Goal: Task Accomplishment & Management: Manage account settings

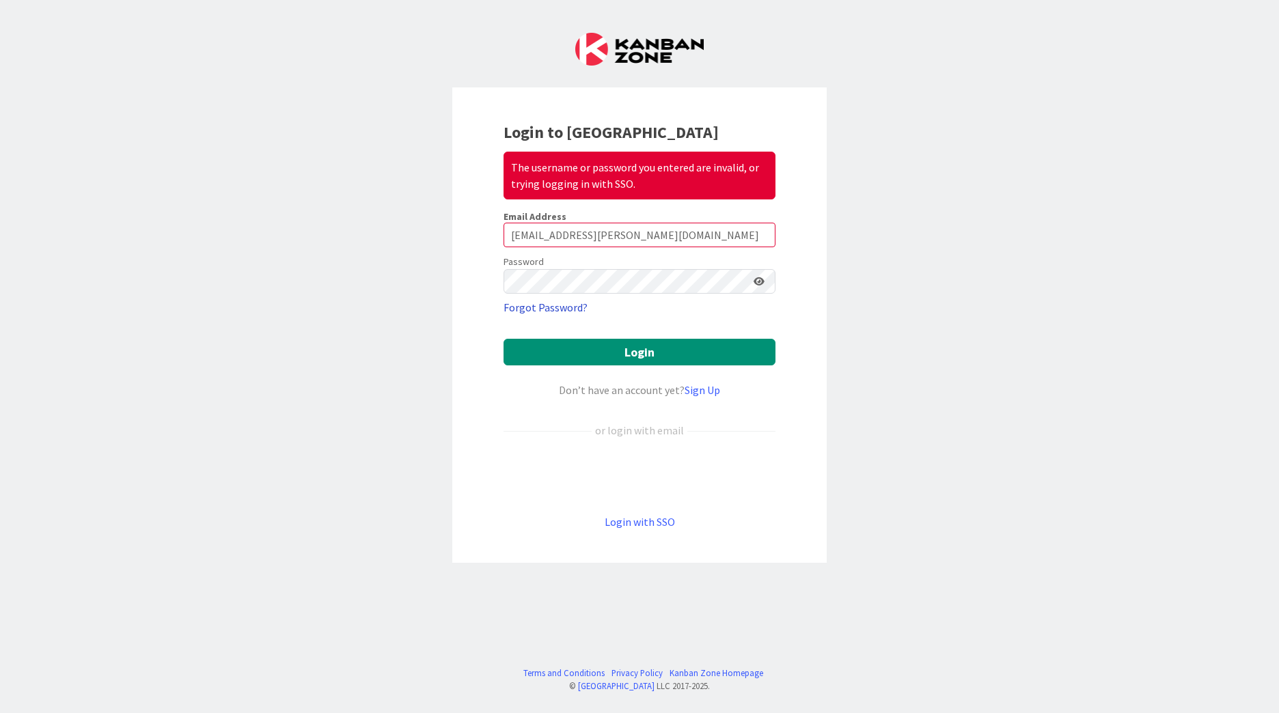
click at [575, 307] on link "Forgot Password?" at bounding box center [546, 307] width 84 height 16
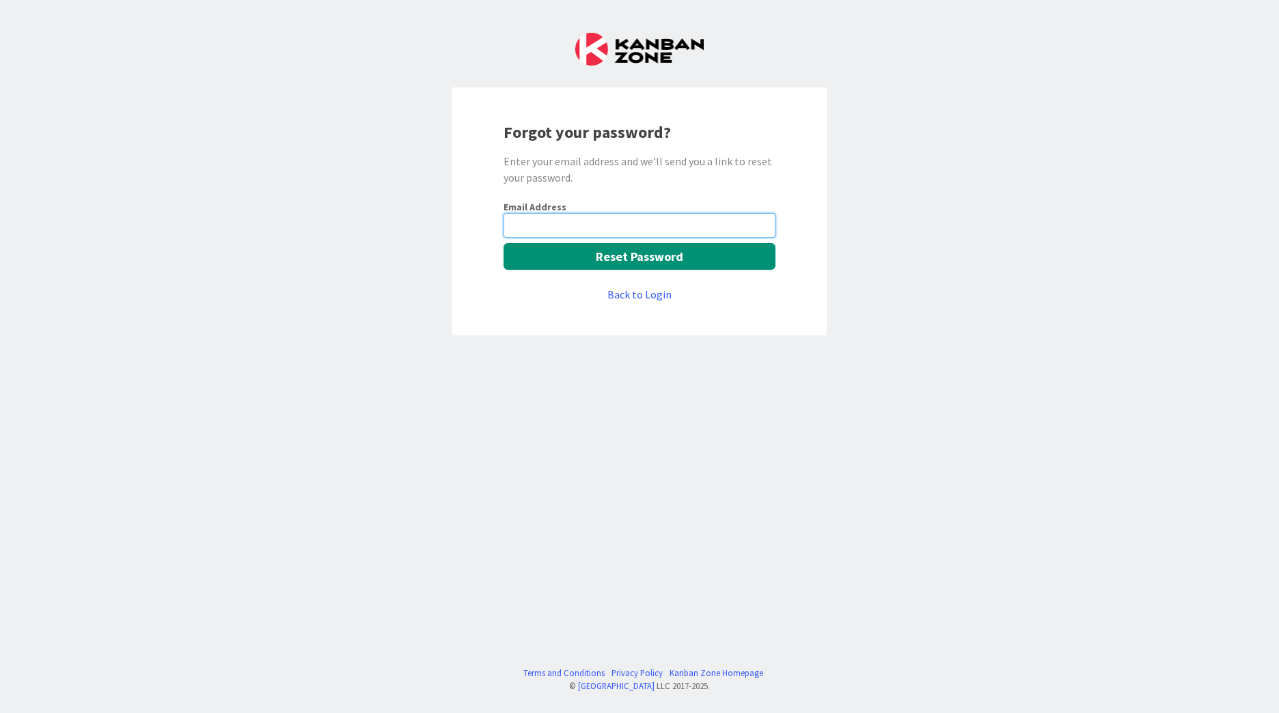
click at [519, 229] on input "email" at bounding box center [640, 225] width 272 height 25
type input "r"
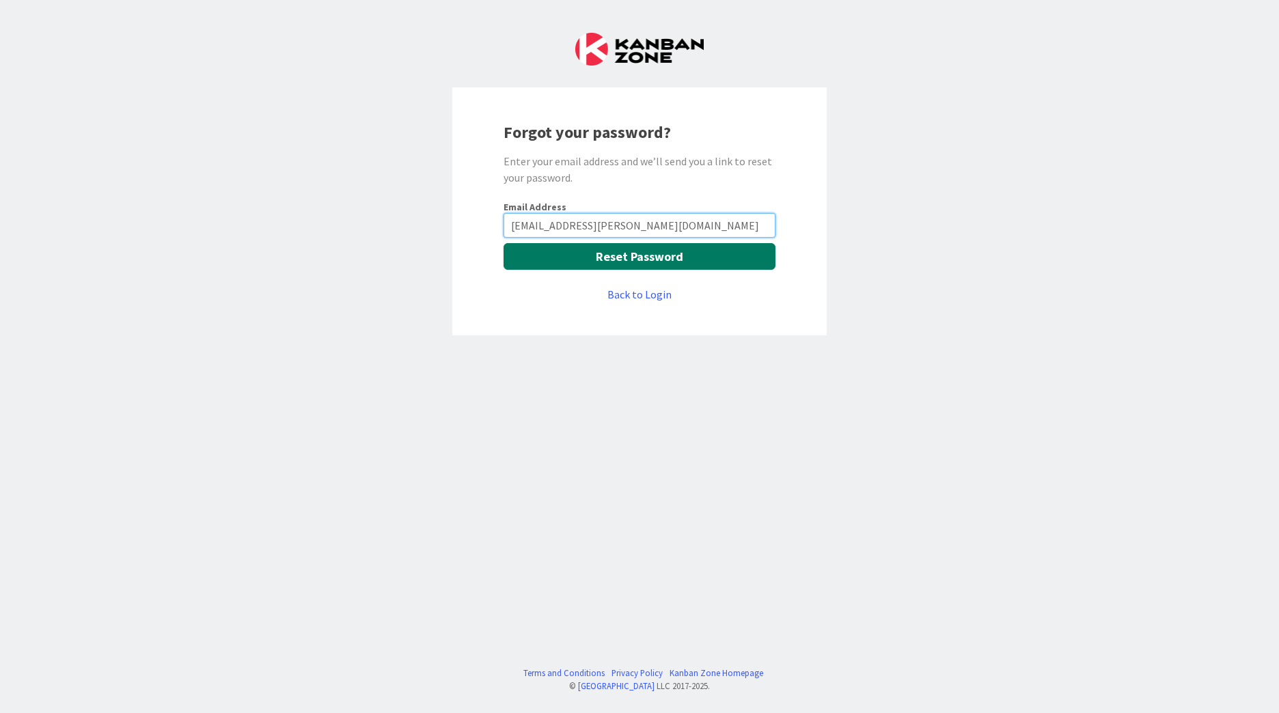
type input "[EMAIL_ADDRESS][PERSON_NAME][DOMAIN_NAME]"
click at [599, 259] on button "Reset Password" at bounding box center [640, 256] width 272 height 27
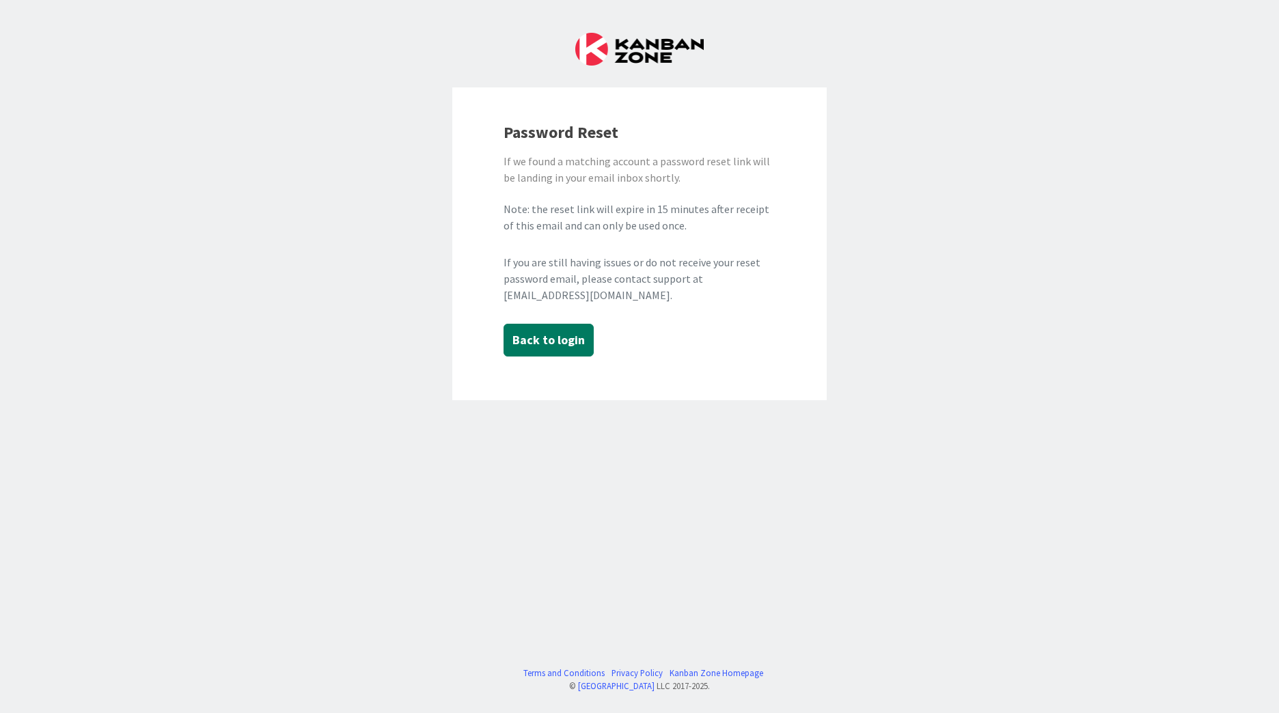
click at [572, 344] on button "Back to login" at bounding box center [549, 340] width 90 height 33
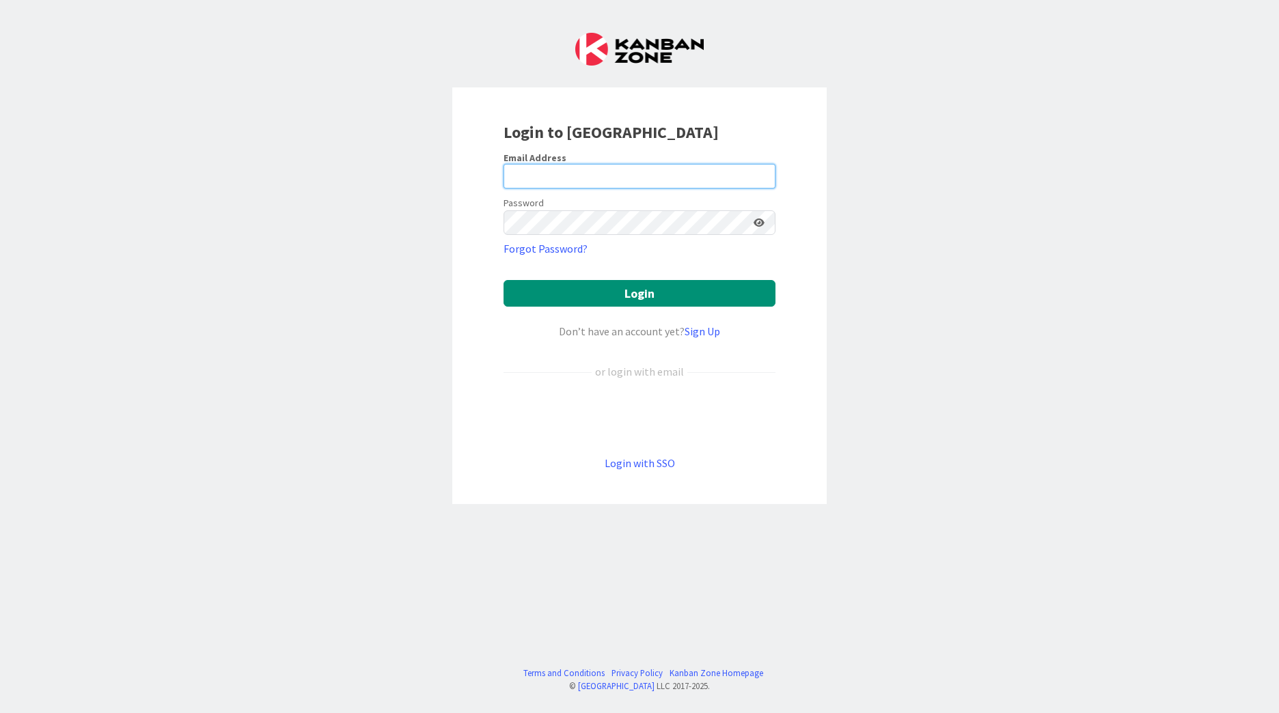
type input "[EMAIL_ADDRESS][PERSON_NAME][DOMAIN_NAME]"
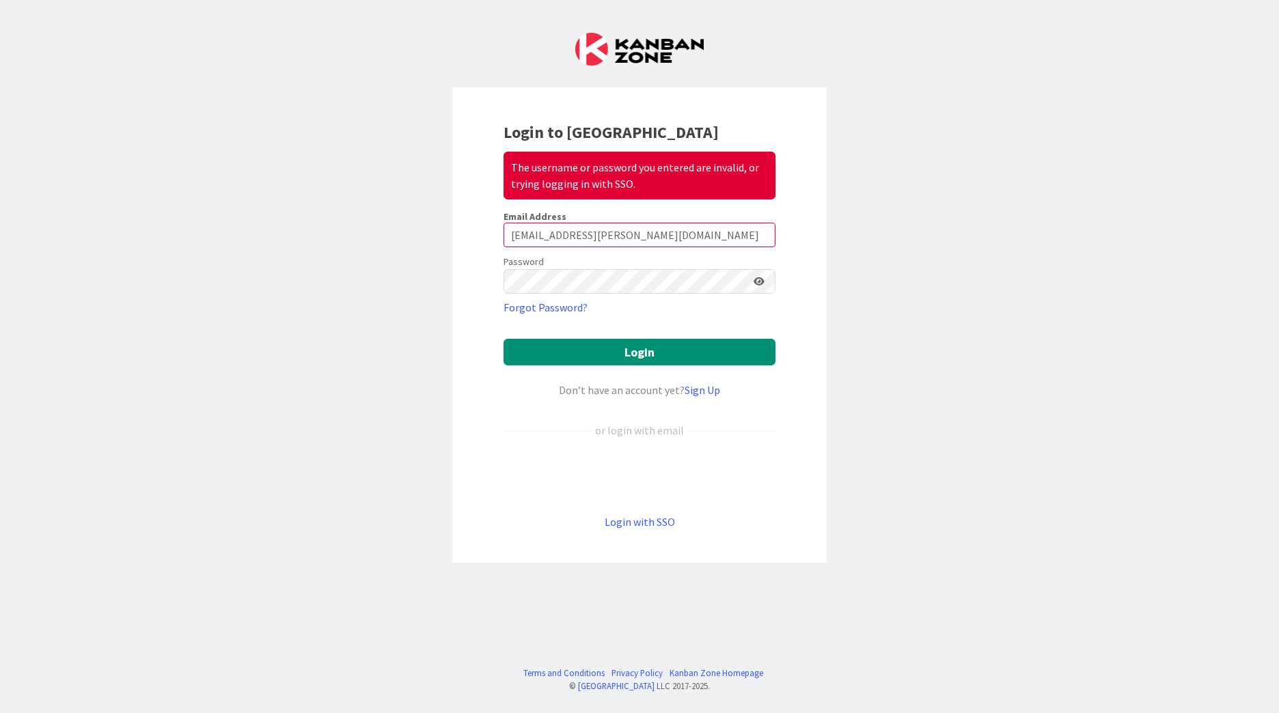
click at [1026, 176] on div "Login to Kanban Zone The username or password you entered are invalid, or tryin…" at bounding box center [639, 356] width 1279 height 713
click at [447, 279] on div "Login to Kanban Zone The username or password you entered are invalid, or tryin…" at bounding box center [639, 356] width 1279 height 713
click at [648, 345] on button "Login" at bounding box center [640, 352] width 272 height 27
click at [615, 351] on button "Login" at bounding box center [640, 352] width 272 height 27
click at [406, 277] on div "Login to Kanban Zone The username or password you entered are invalid, or tryin…" at bounding box center [639, 356] width 1279 height 713
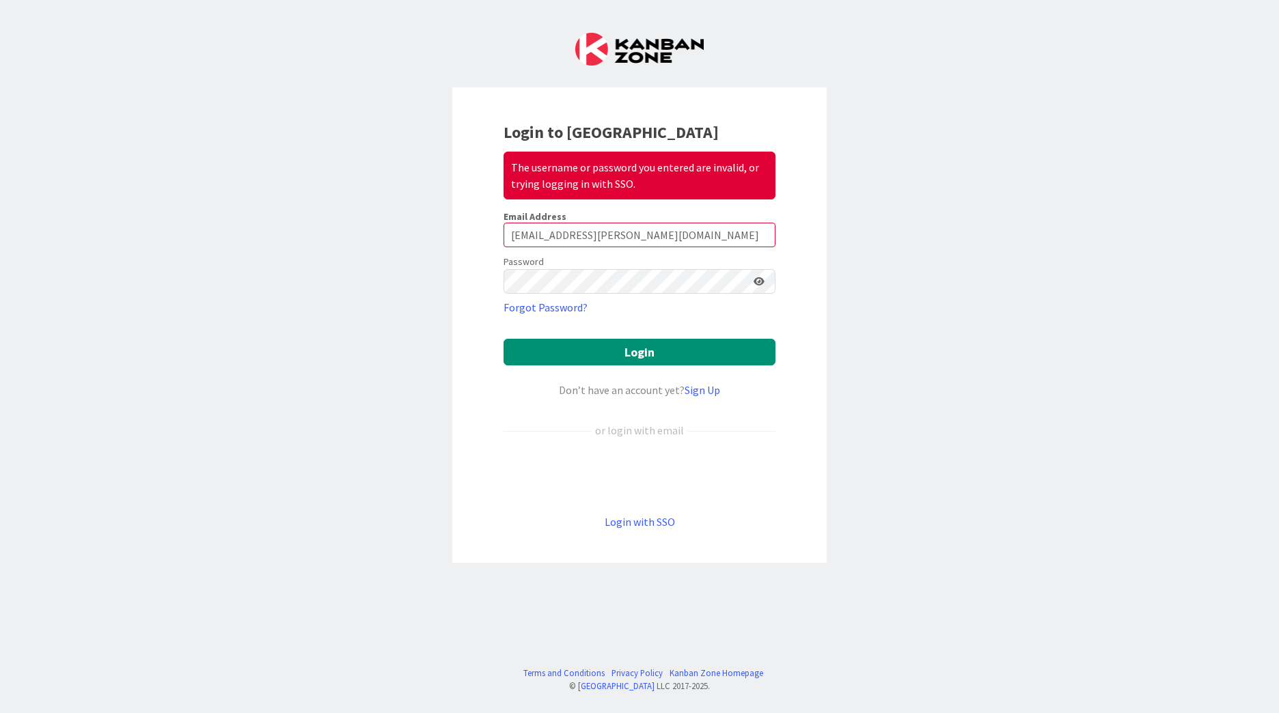
click at [763, 283] on icon at bounding box center [759, 282] width 11 height 10
click at [618, 355] on button "Login" at bounding box center [640, 352] width 272 height 27
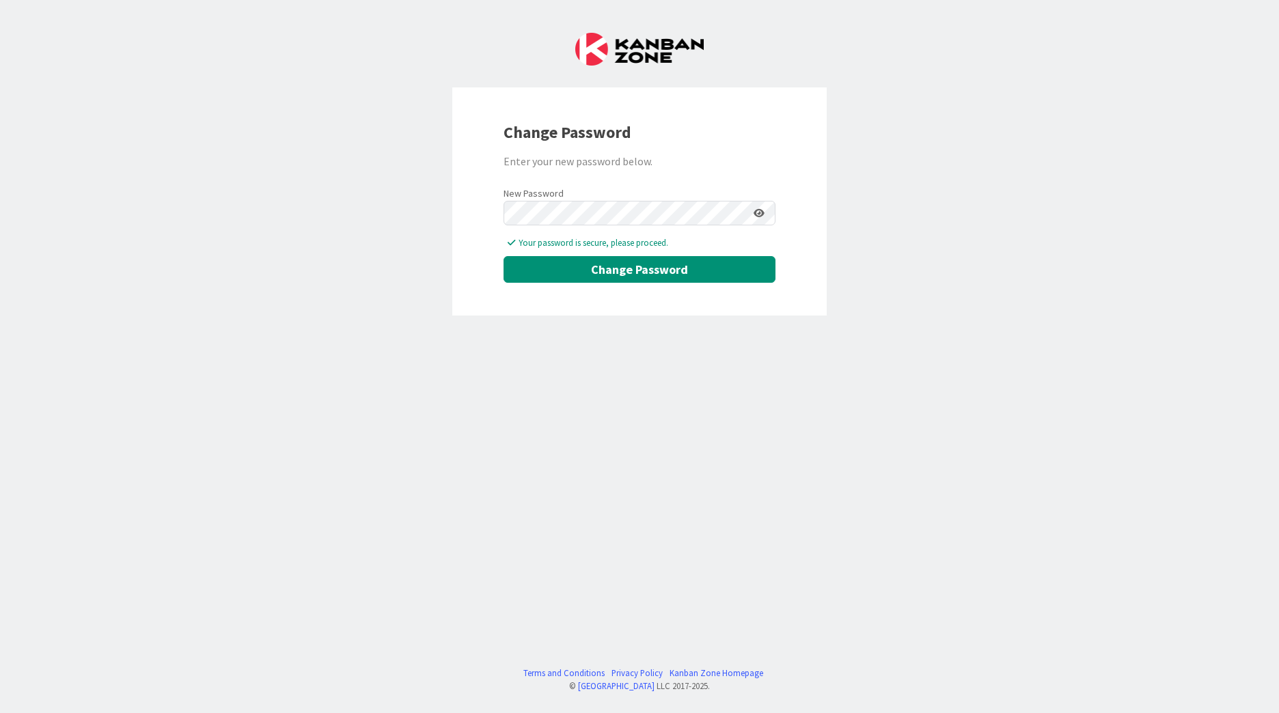
click at [758, 211] on icon at bounding box center [759, 213] width 11 height 10
click at [605, 273] on button "Change Password" at bounding box center [640, 269] width 272 height 27
click at [383, 209] on div "Change Password Enter your new password below. New Password Your password is se…" at bounding box center [639, 356] width 1279 height 713
click at [616, 270] on button "Change Password" at bounding box center [640, 269] width 272 height 27
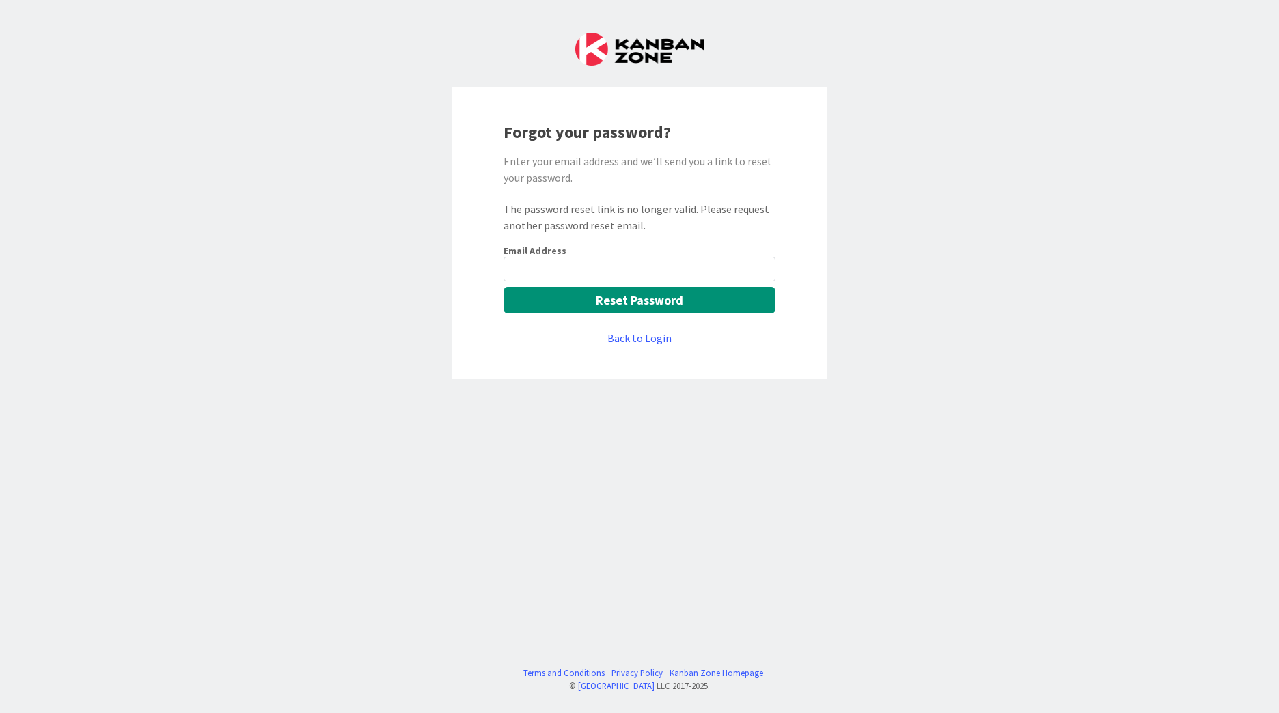
click at [390, 266] on div "Forgot your password? Enter your email address and we’ll send you a link to res…" at bounding box center [639, 356] width 1279 height 713
click at [633, 44] on img at bounding box center [639, 49] width 128 height 33
click at [676, 264] on input "email" at bounding box center [640, 269] width 272 height 25
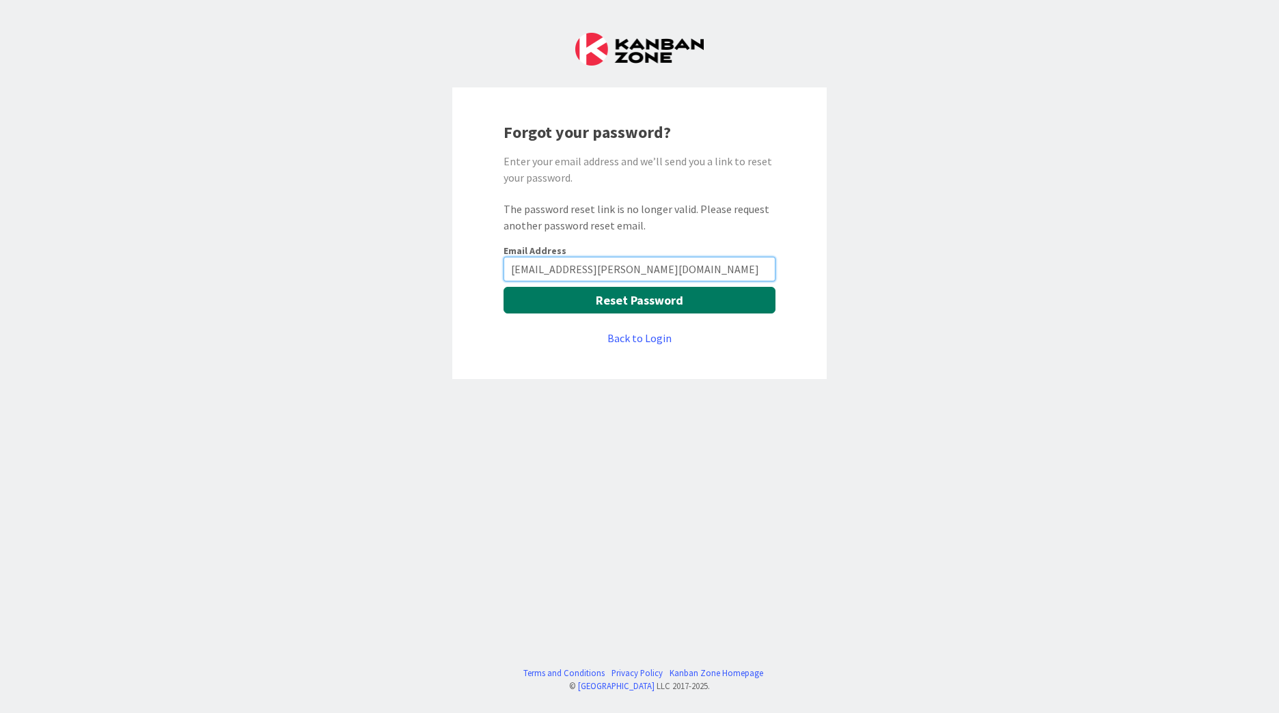
type input "[EMAIL_ADDRESS][PERSON_NAME][DOMAIN_NAME]"
click at [661, 296] on button "Reset Password" at bounding box center [640, 300] width 272 height 27
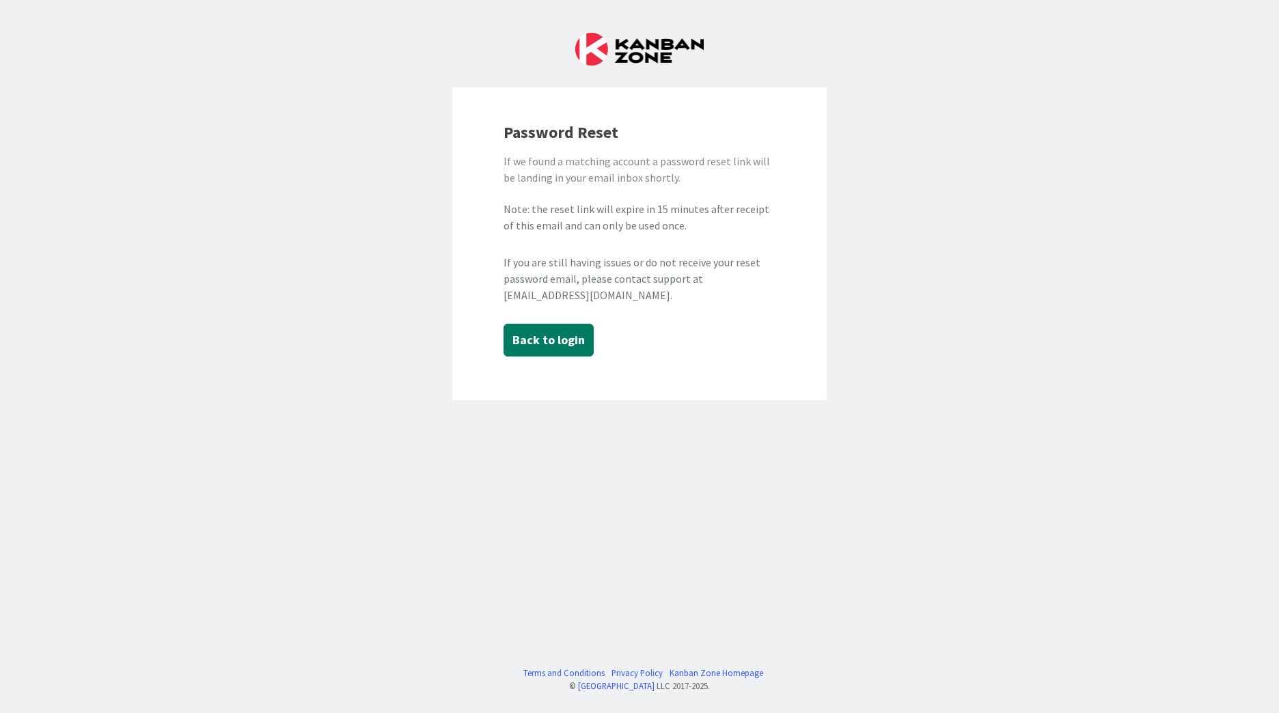
click at [556, 331] on button "Back to login" at bounding box center [549, 340] width 90 height 33
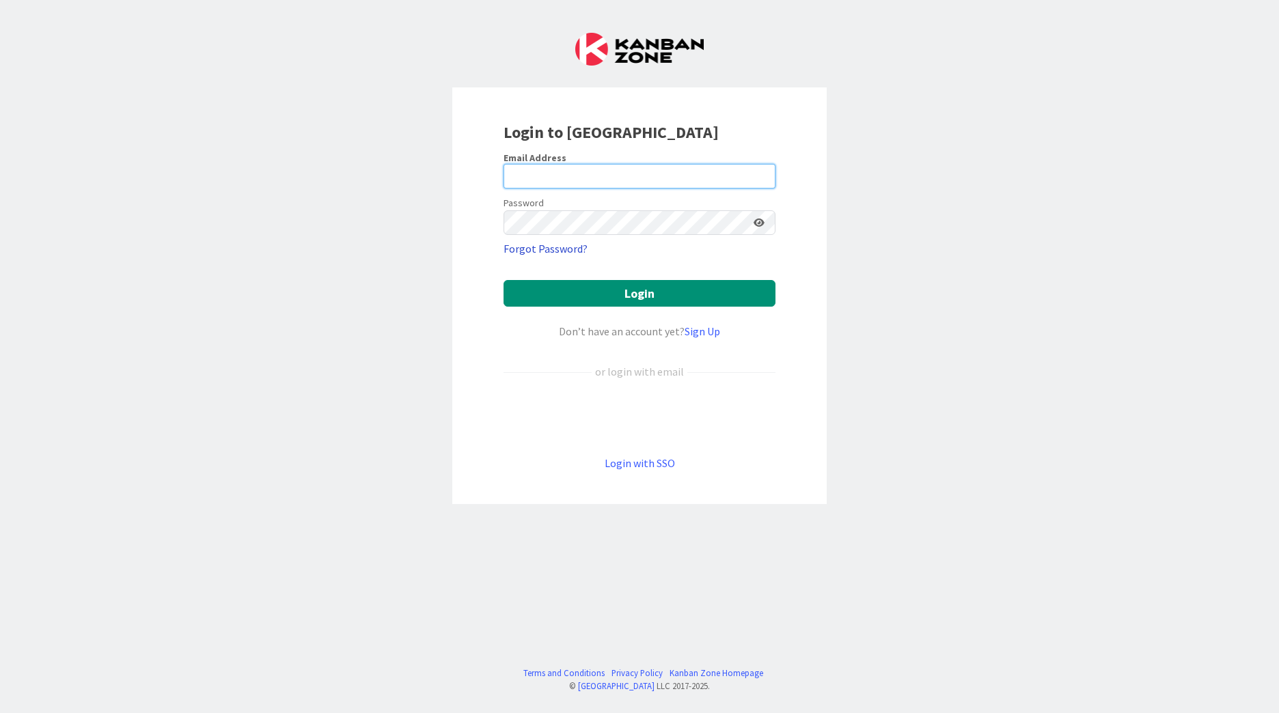
type input "[EMAIL_ADDRESS][PERSON_NAME][DOMAIN_NAME]"
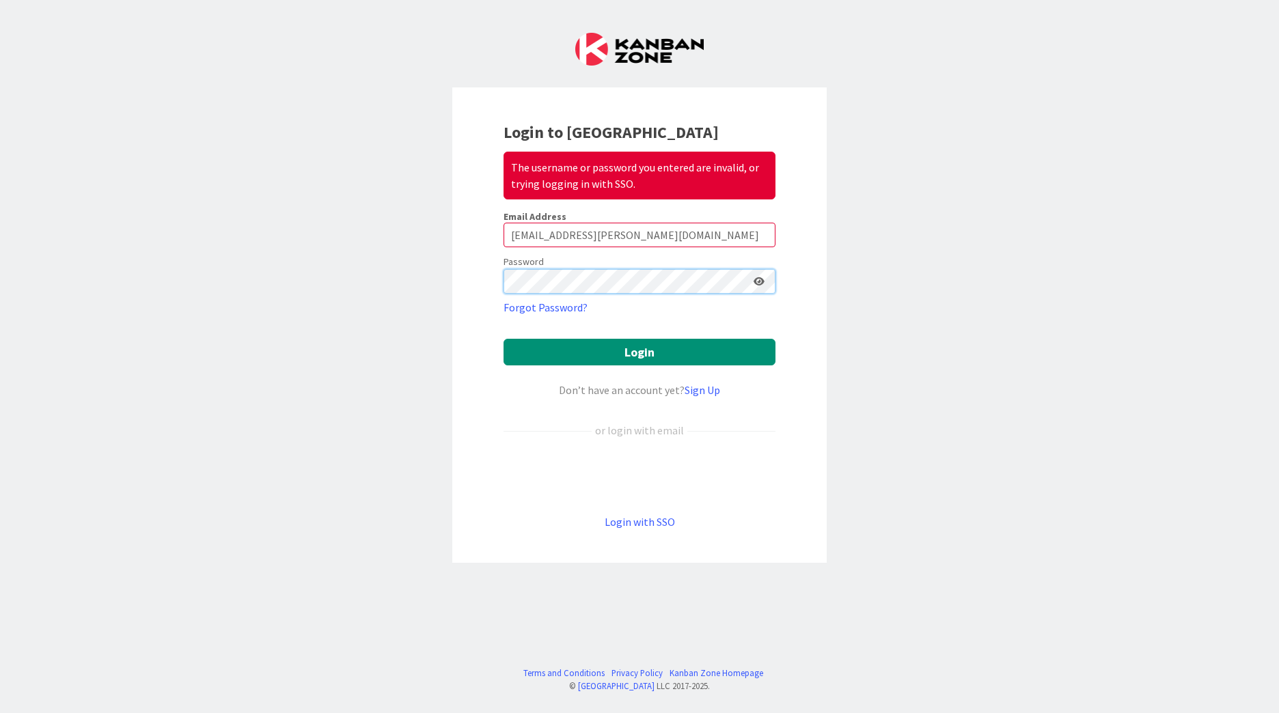
click at [434, 286] on div "Login to Kanban Zone The username or password you entered are invalid, or tryin…" at bounding box center [639, 356] width 1279 height 713
click at [683, 353] on button "Login" at bounding box center [640, 352] width 272 height 27
click at [583, 353] on button "Login" at bounding box center [640, 352] width 272 height 27
click at [760, 283] on icon at bounding box center [759, 282] width 11 height 10
click at [304, 397] on div "Login to Kanban Zone The username or password you entered are invalid, or tryin…" at bounding box center [639, 356] width 1279 height 713
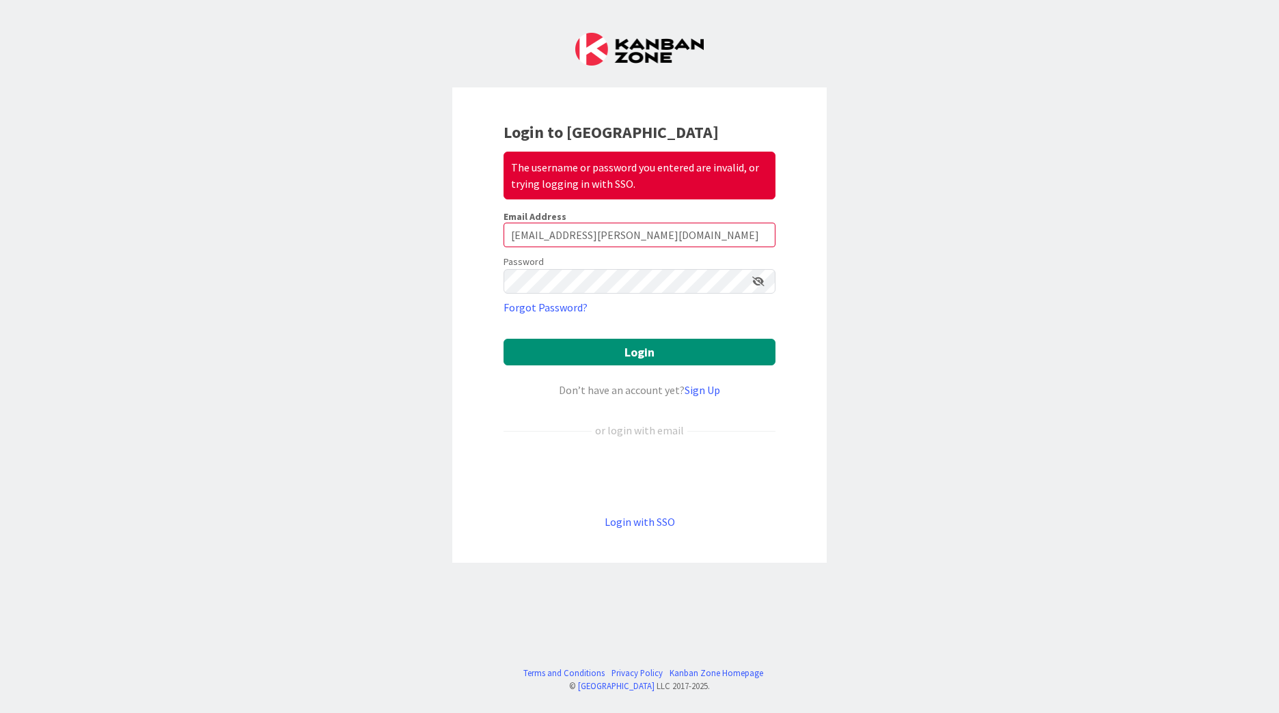
click at [974, 112] on div "Login to Kanban Zone The username or password you entered are invalid, or tryin…" at bounding box center [639, 356] width 1279 height 713
click at [621, 354] on button "Login" at bounding box center [640, 352] width 272 height 27
click at [423, 278] on div "Login to Kanban Zone The username or password you entered are invalid, or tryin…" at bounding box center [639, 356] width 1279 height 713
click at [146, 232] on div "Login to Kanban Zone The username or password you entered are invalid, or tryin…" at bounding box center [639, 356] width 1279 height 713
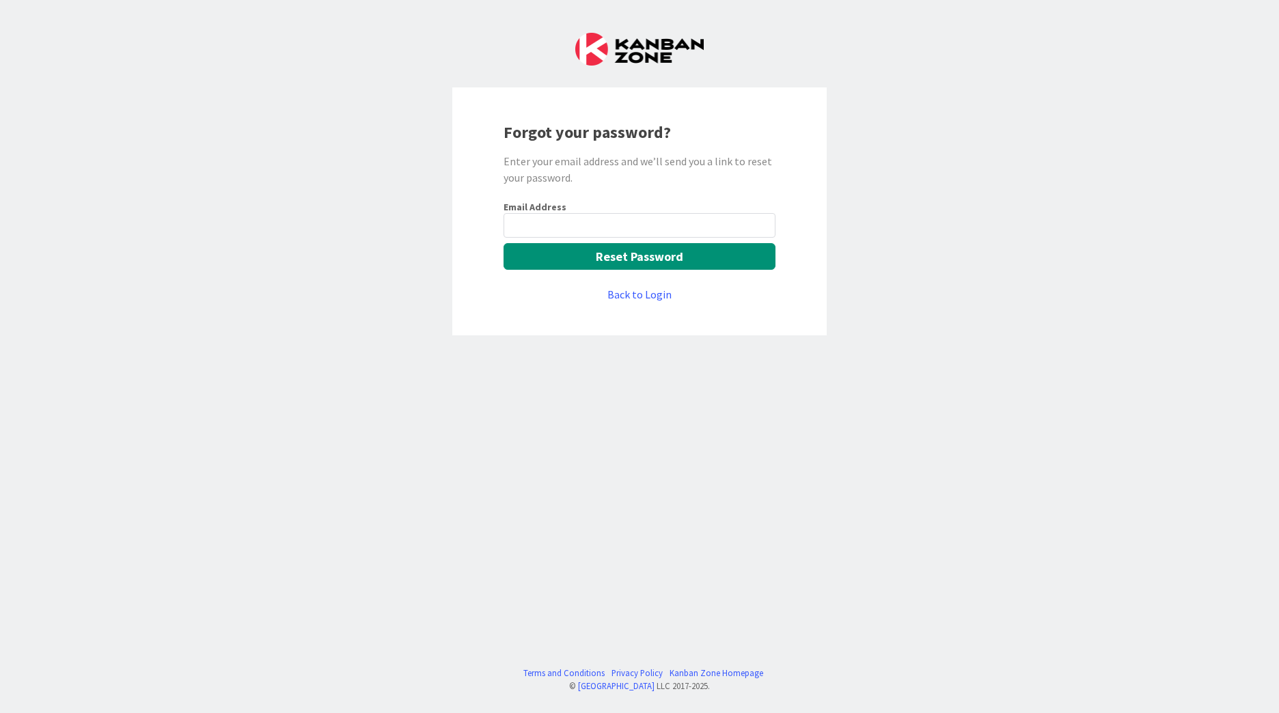
click at [564, 222] on input "email" at bounding box center [640, 225] width 272 height 25
click at [588, 217] on input "email" at bounding box center [640, 225] width 272 height 25
type input "[EMAIL_ADDRESS][PERSON_NAME][DOMAIN_NAME]"
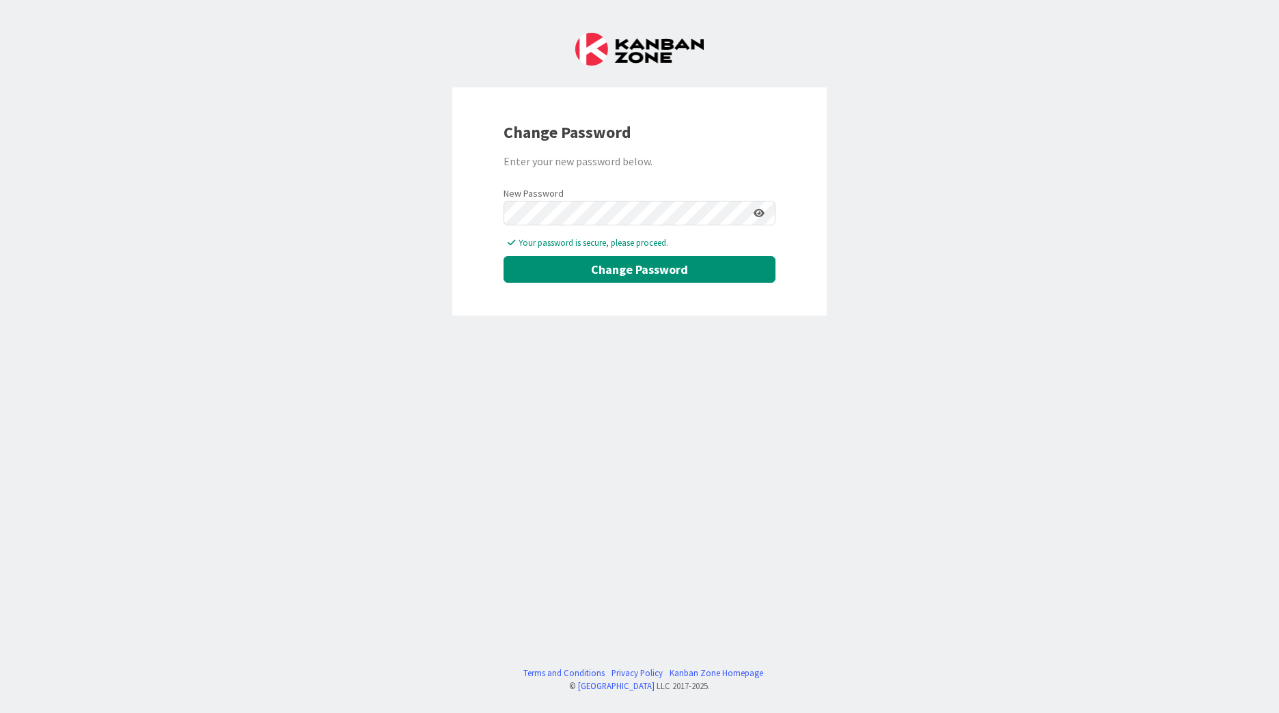
click at [737, 213] on keeper-lock "Open Keeper Popup" at bounding box center [740, 213] width 16 height 16
drag, startPoint x: 639, startPoint y: 241, endPoint x: 957, endPoint y: 231, distance: 317.8
click at [957, 231] on keeper-draggable-element at bounding box center [982, 417] width 238 height 396
click at [762, 213] on icon at bounding box center [759, 213] width 11 height 10
click at [366, 202] on div "Change Password Enter your new password below. New Password Your password is se…" at bounding box center [639, 356] width 1279 height 713
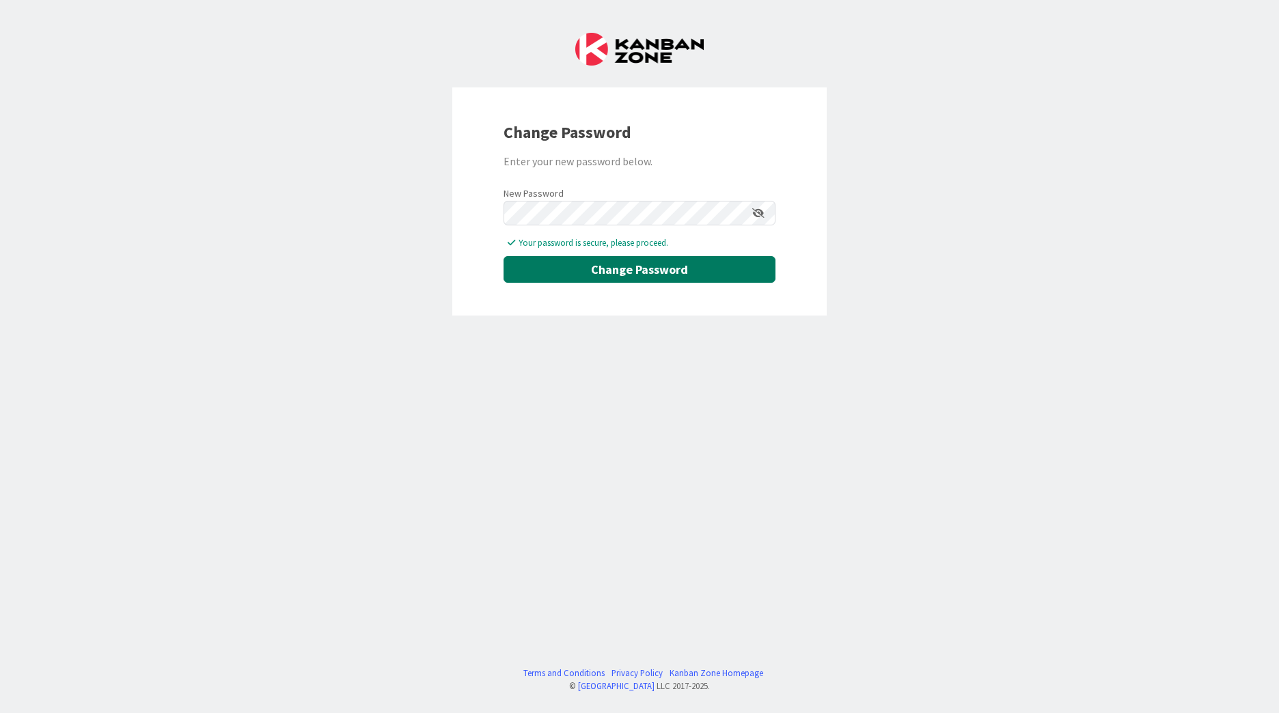
click at [566, 276] on button "Change Password" at bounding box center [640, 269] width 272 height 27
